Goal: Task Accomplishment & Management: Use online tool/utility

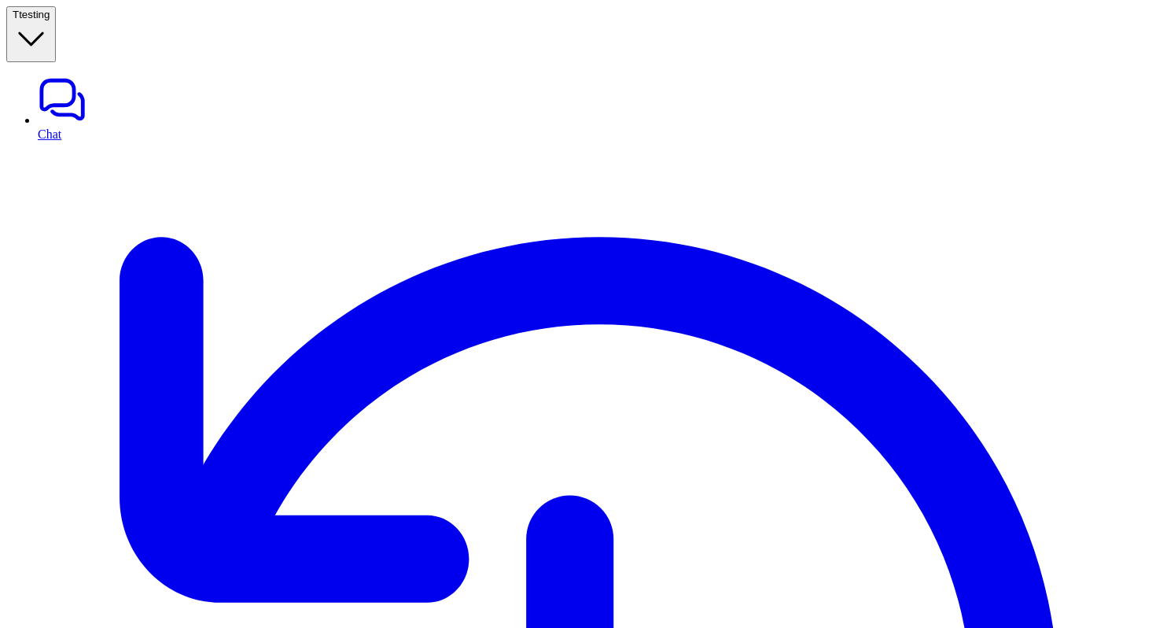
copy p "picqer_change_shipping_address"
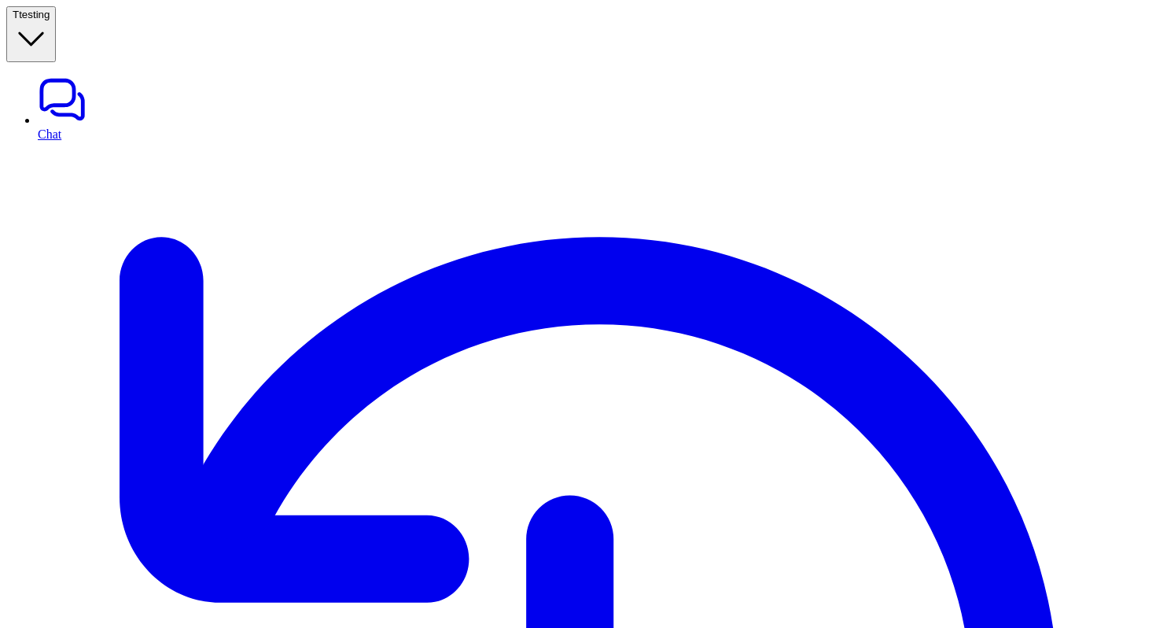
paste div
click at [50, 75] on link "Chat" at bounding box center [594, 108] width 1112 height 66
type textarea "**********"
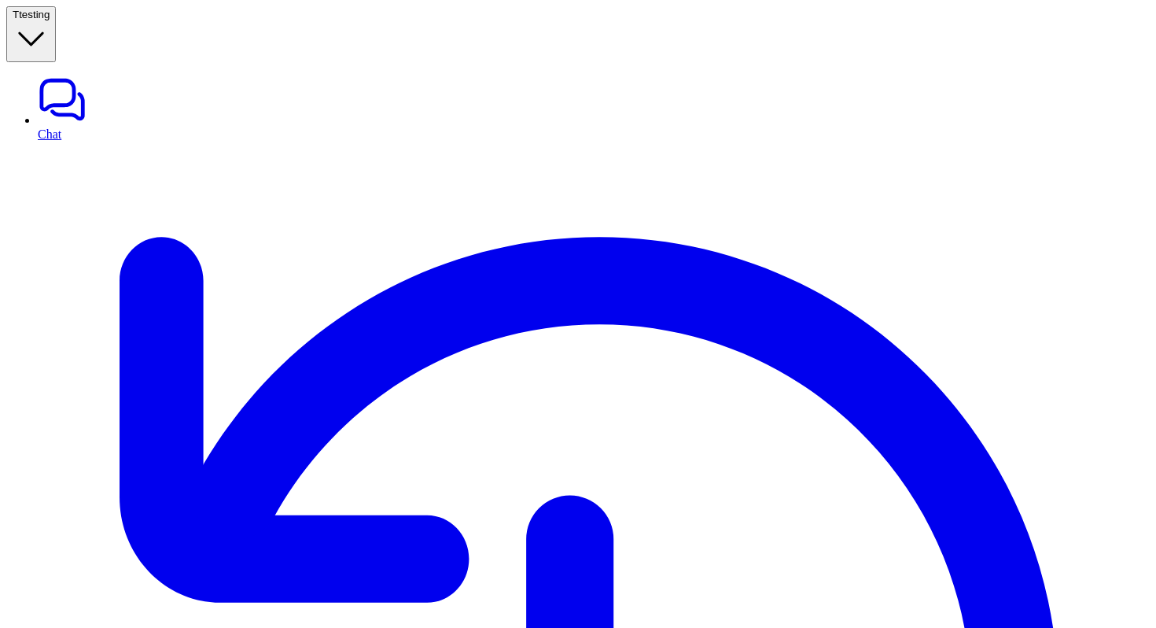
paste div
drag, startPoint x: 603, startPoint y: 385, endPoint x: 461, endPoint y: 280, distance: 176.6
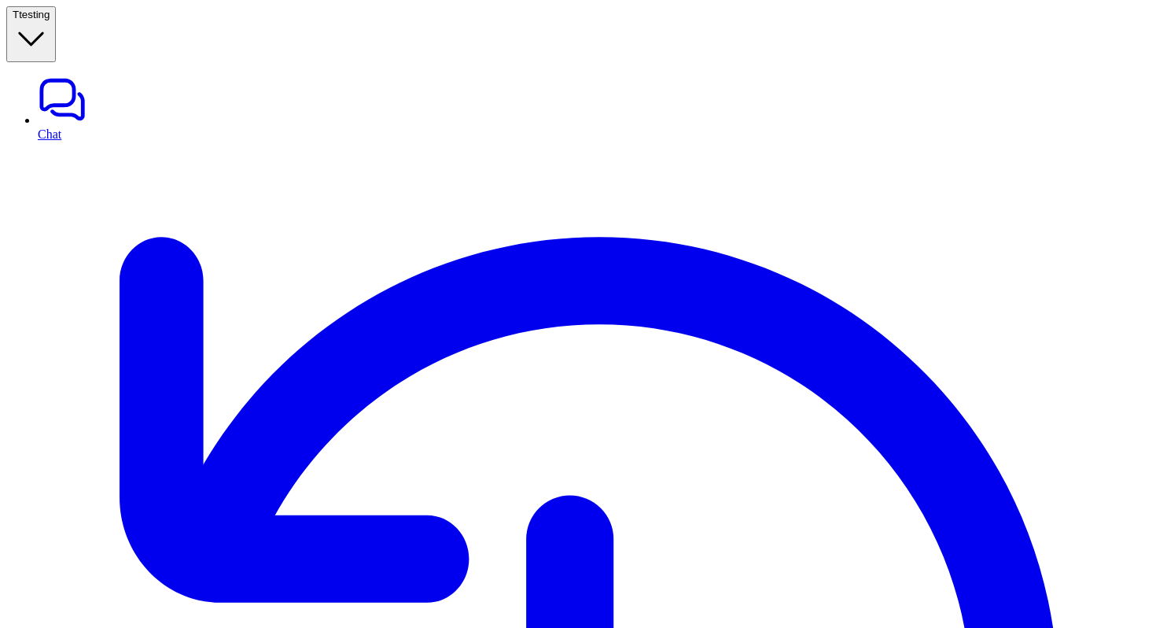
drag, startPoint x: 462, startPoint y: 271, endPoint x: 649, endPoint y: 381, distance: 217.1
copy ul "Recipient Name Street Address City State/Province/Region Postal/ZIP Code Countr…"
